Goal: Information Seeking & Learning: Find specific page/section

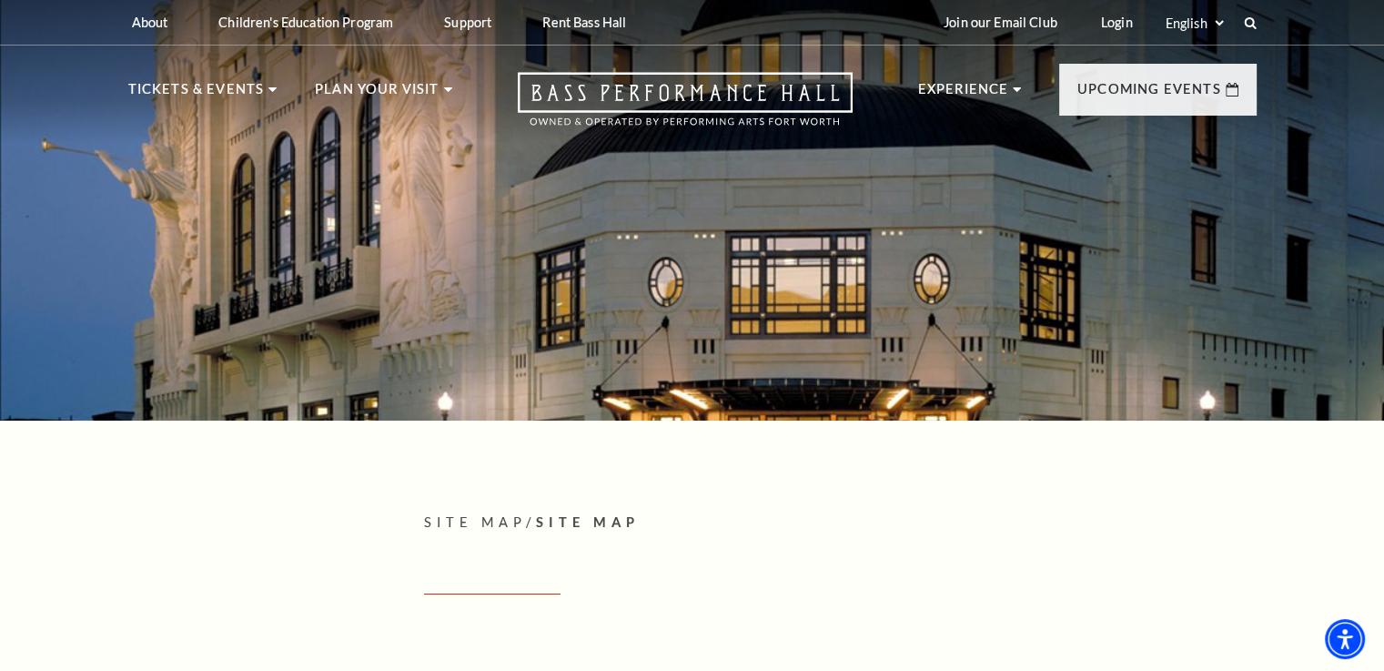
click at [834, 529] on p "Site Map / Site Map" at bounding box center [840, 522] width 832 height 23
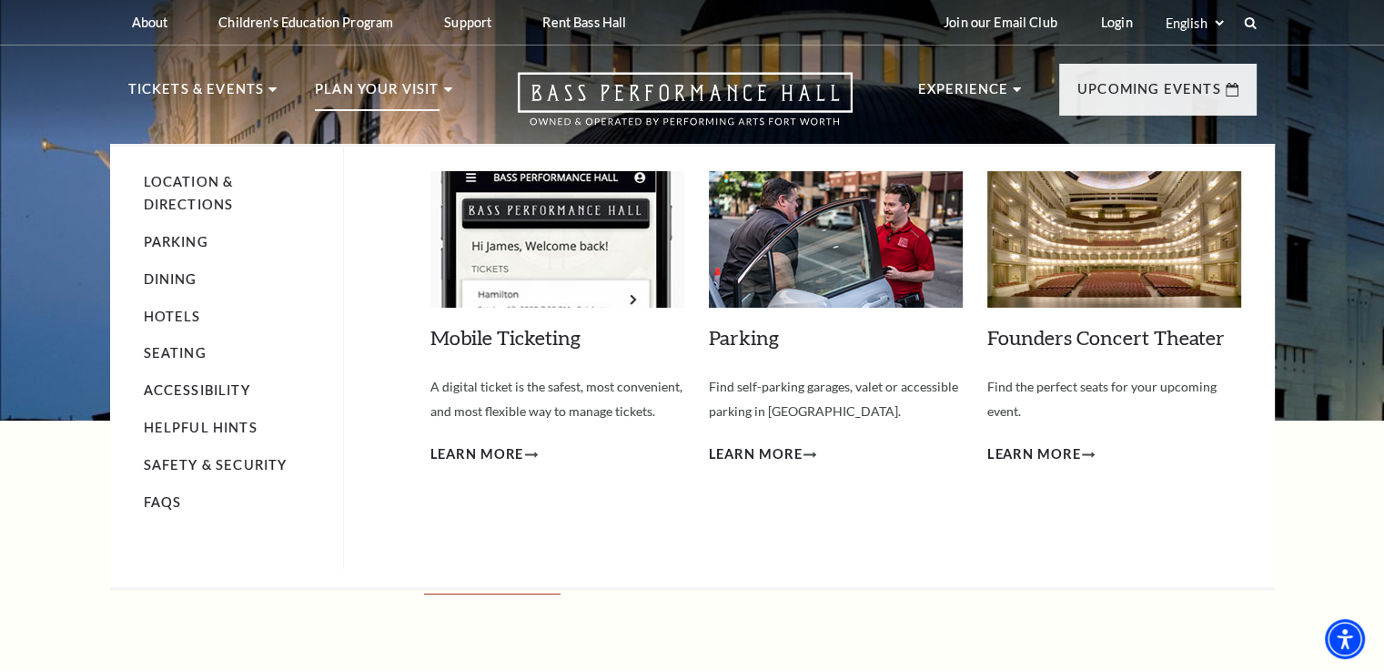
click at [407, 96] on p "Plan Your Visit" at bounding box center [377, 94] width 125 height 33
click at [773, 447] on span "Learn More" at bounding box center [756, 454] width 94 height 23
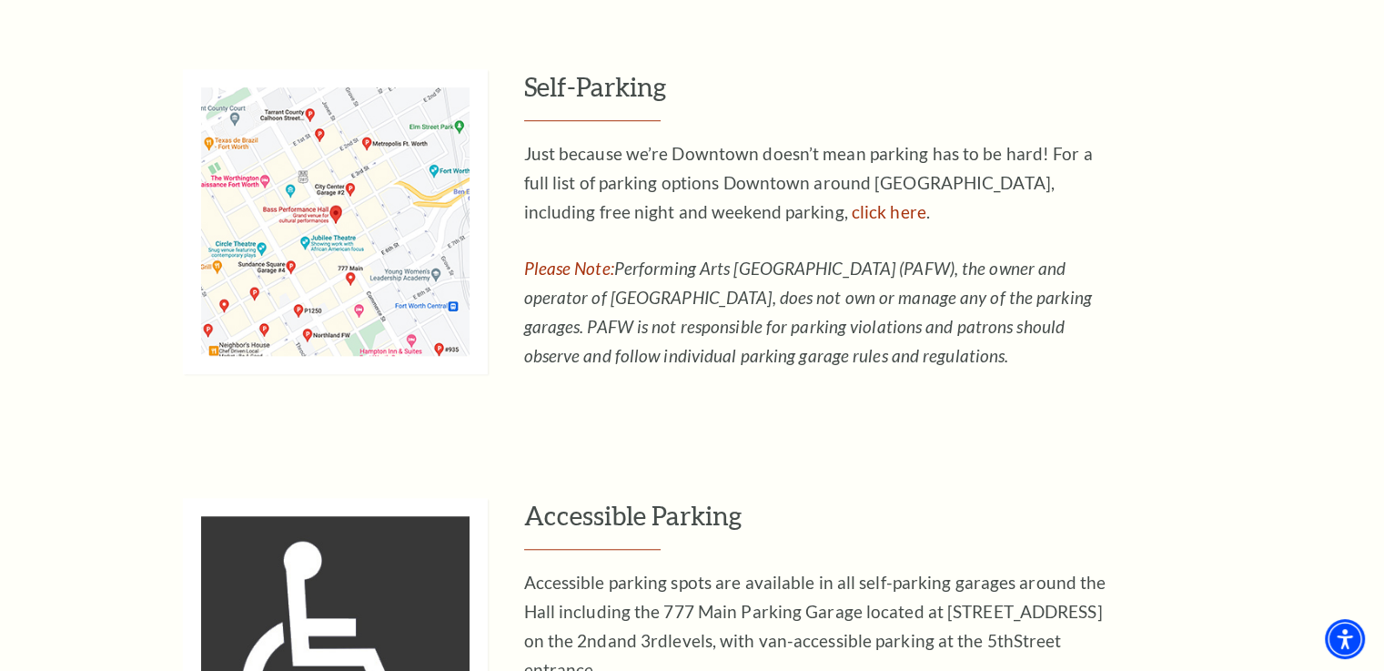
scroll to position [1266, 0]
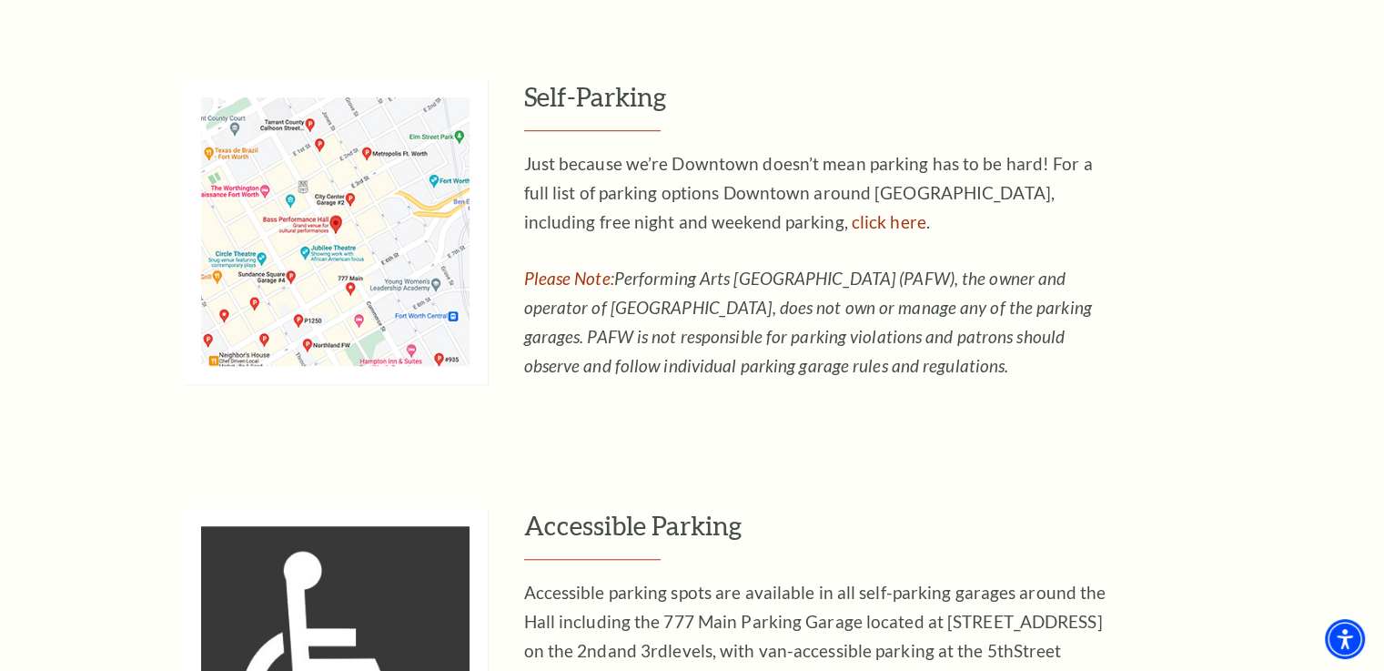
click at [332, 260] on img at bounding box center [335, 231] width 305 height 305
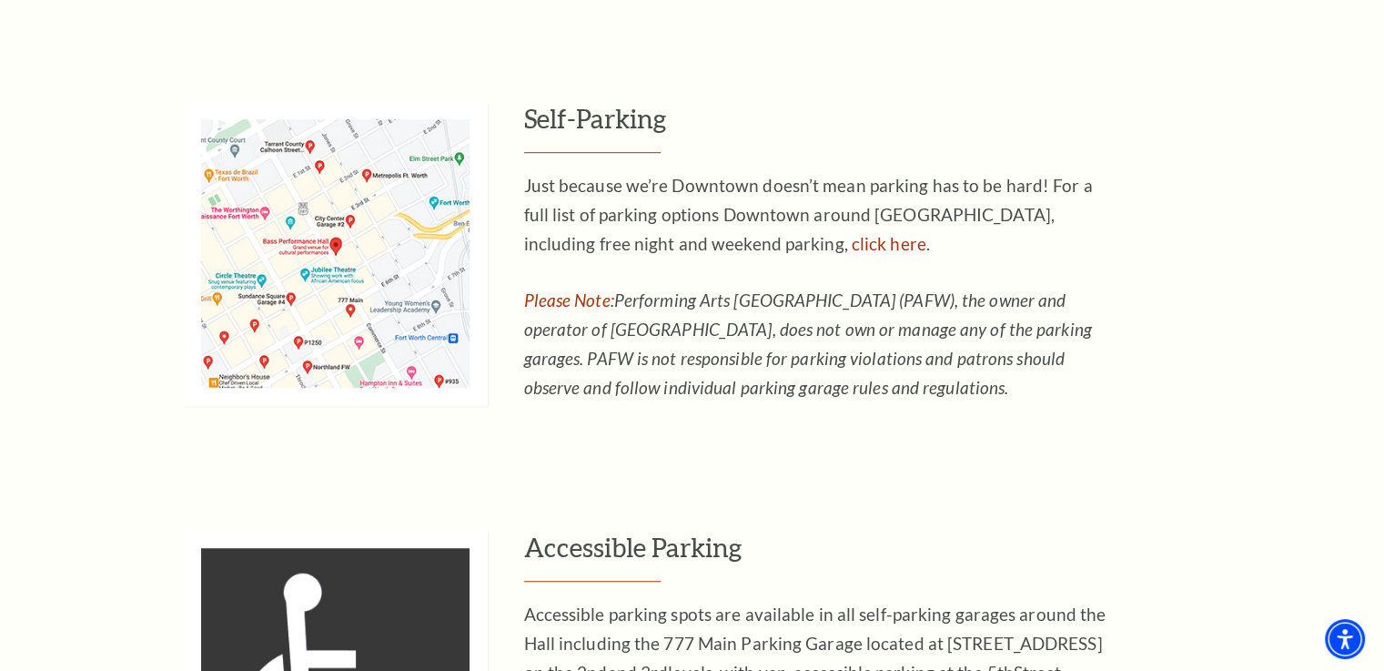
scroll to position [1241, 0]
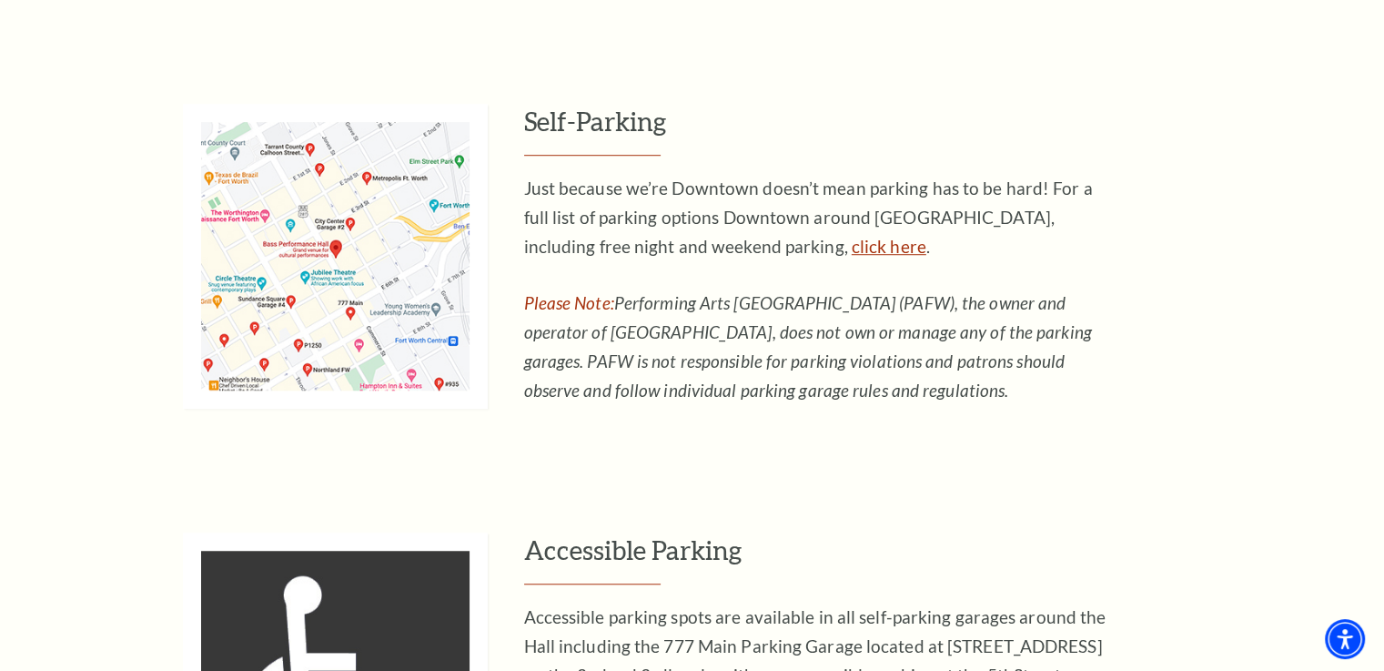
click at [852, 249] on link "click here" at bounding box center [889, 246] width 75 height 21
click at [852, 245] on link "click here" at bounding box center [889, 246] width 75 height 21
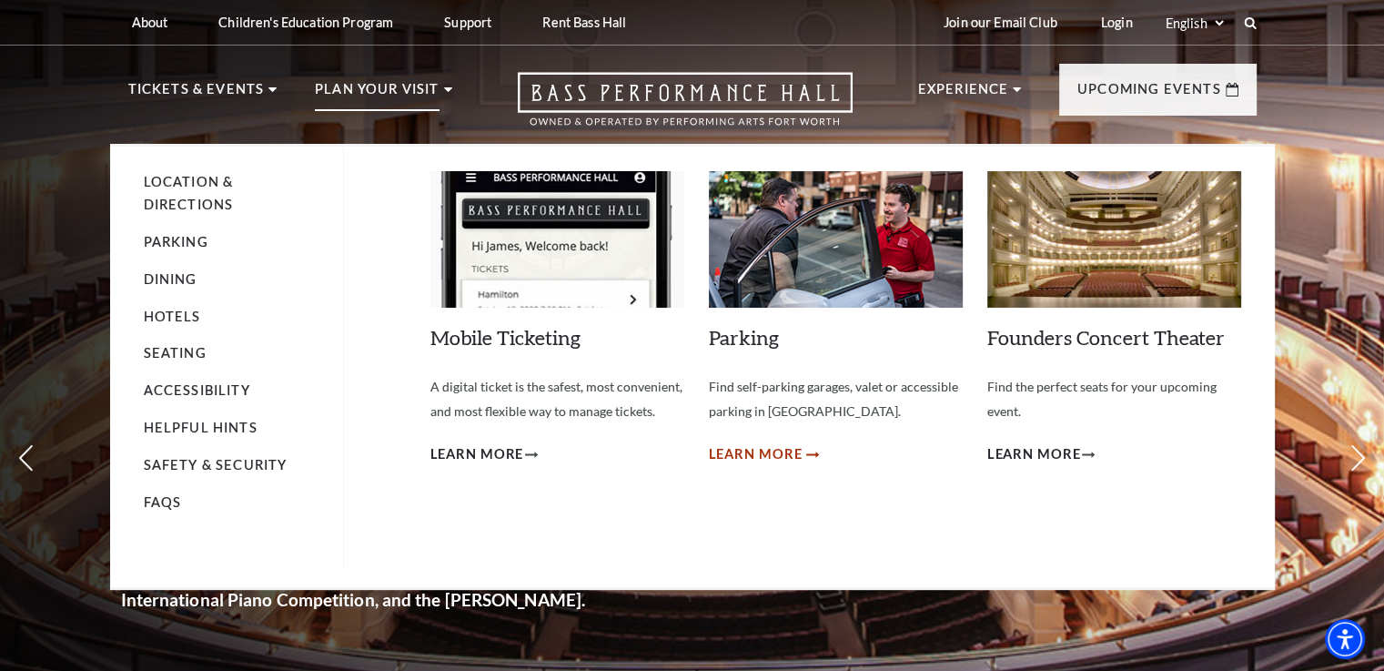
click at [756, 456] on span "Learn More" at bounding box center [756, 454] width 94 height 23
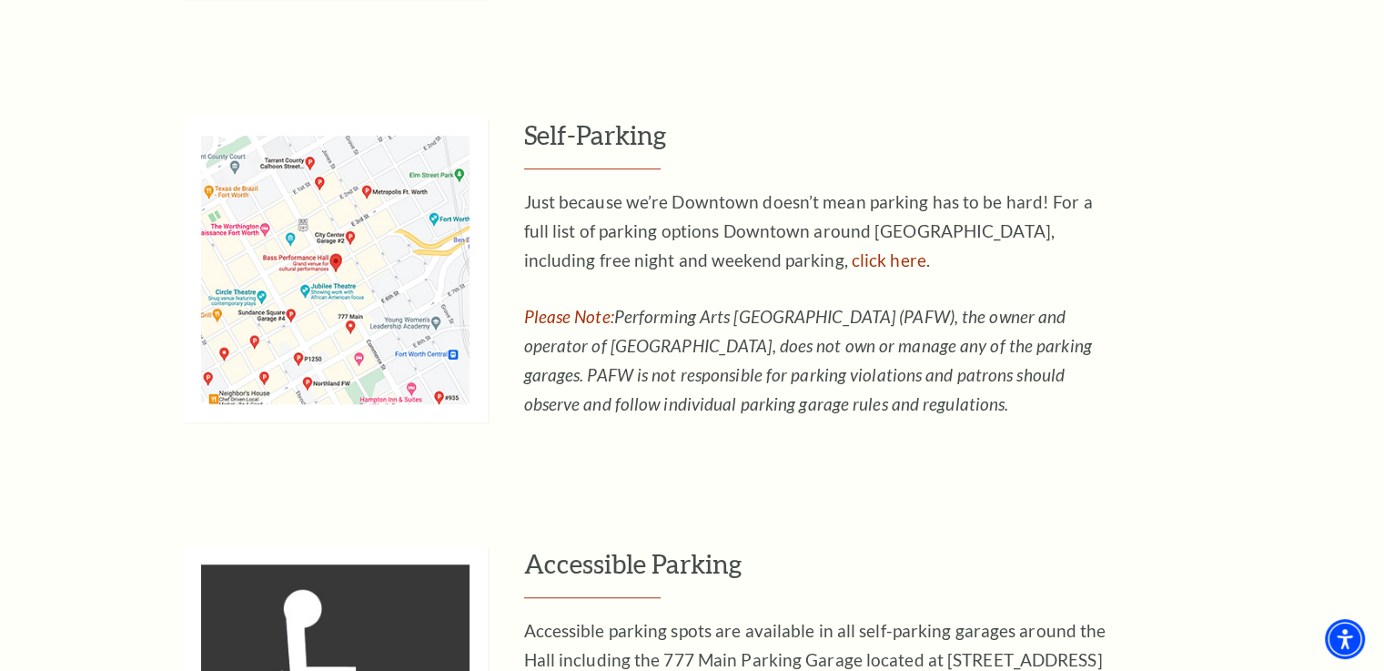
scroll to position [1228, 0]
click at [852, 259] on link "click here" at bounding box center [889, 258] width 75 height 21
